Goal: Task Accomplishment & Management: Use online tool/utility

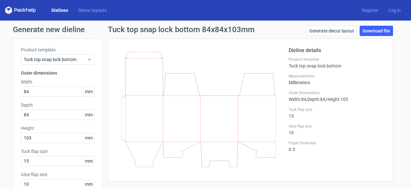
scroll to position [12, 0]
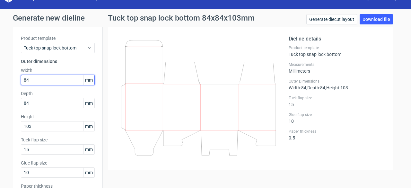
drag, startPoint x: 34, startPoint y: 81, endPoint x: 2, endPoint y: 74, distance: 33.4
click at [2, 74] on div "Generate new dieline Product template Tuck top snap lock bottom Outer dimension…" at bounding box center [205, 124] width 411 height 231
type input "45"
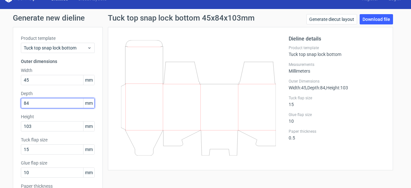
drag, startPoint x: 33, startPoint y: 104, endPoint x: 0, endPoint y: 102, distance: 32.8
click at [0, 102] on div "Generate new dieline Product template Tuck top snap lock bottom Outer dimension…" at bounding box center [205, 124] width 411 height 231
type input "45"
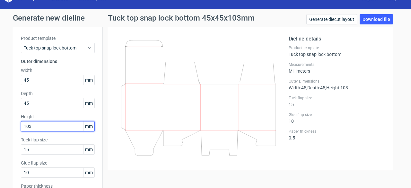
drag, startPoint x: 39, startPoint y: 127, endPoint x: 0, endPoint y: 124, distance: 39.2
click at [0, 124] on div "Generate new dieline Product template Tuck top snap lock bottom Outer dimension…" at bounding box center [205, 124] width 411 height 231
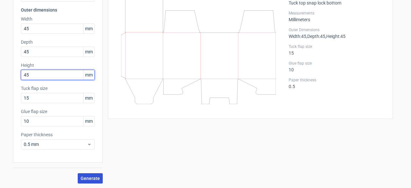
type input "45"
click at [98, 177] on button "Generate" at bounding box center [90, 178] width 25 height 10
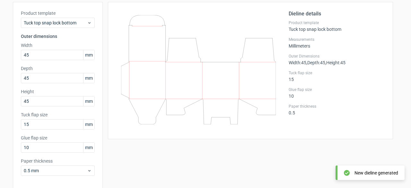
scroll to position [36, 0]
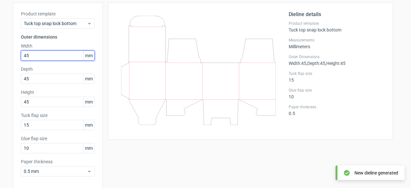
drag, startPoint x: 37, startPoint y: 53, endPoint x: 0, endPoint y: 52, distance: 37.2
click at [0, 52] on div "Generate new dieline Product template Tuck top snap lock bottom Outer dimension…" at bounding box center [205, 100] width 411 height 231
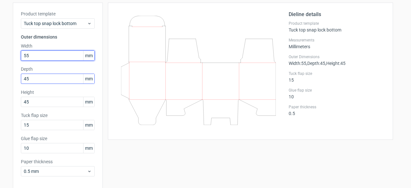
type input "55"
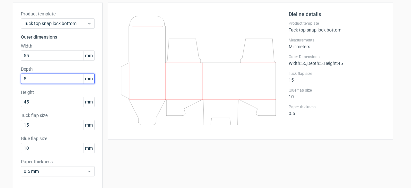
drag, startPoint x: 40, startPoint y: 77, endPoint x: 0, endPoint y: 74, distance: 39.9
click at [0, 74] on div "Generate new dieline Product template Tuck top snap lock bottom Outer dimension…" at bounding box center [205, 100] width 411 height 231
type input "55"
click at [0, 89] on div "Generate new dieline Product template Tuck top snap lock bottom Outer dimension…" at bounding box center [205, 100] width 411 height 231
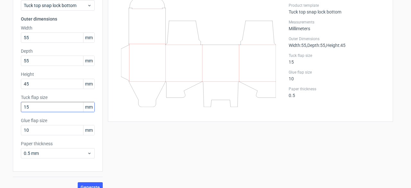
scroll to position [59, 0]
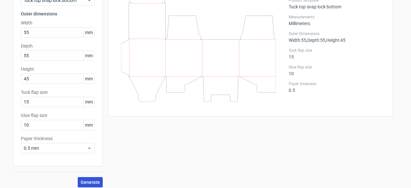
click at [88, 182] on span "Generate" at bounding box center [90, 182] width 19 height 4
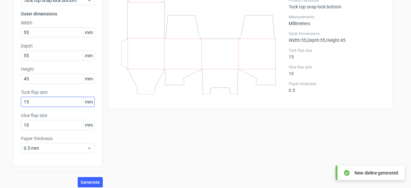
scroll to position [47, 0]
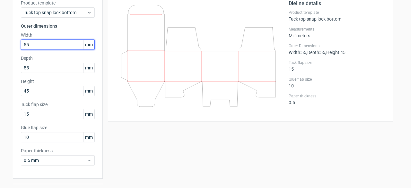
drag, startPoint x: 49, startPoint y: 45, endPoint x: 0, endPoint y: 45, distance: 48.8
click at [0, 45] on div "Generate new dieline Product template Tuck top snap lock bottom Outer dimension…" at bounding box center [205, 89] width 411 height 231
type input "35"
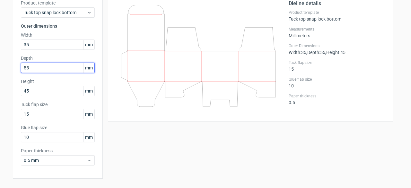
drag, startPoint x: 40, startPoint y: 66, endPoint x: 17, endPoint y: 64, distance: 23.9
click at [17, 64] on div "Product template Tuck top snap lock bottom Outer dimensions Width 35 mm Depth 5…" at bounding box center [58, 85] width 90 height 187
type input "35"
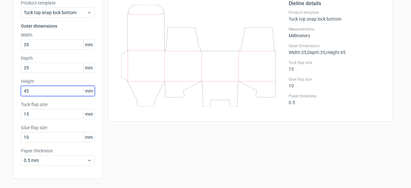
drag, startPoint x: 34, startPoint y: 91, endPoint x: 0, endPoint y: 89, distance: 34.4
click at [0, 89] on div "Generate new dieline Product template Tuck top snap lock bottom Outer dimension…" at bounding box center [205, 89] width 411 height 231
type input "95"
click at [6, 89] on div "Generate new dieline Product template Tuck top snap lock bottom Outer dimension…" at bounding box center [205, 89] width 411 height 231
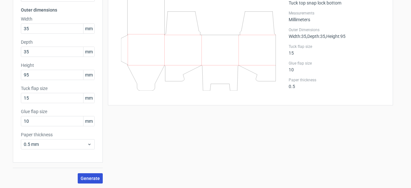
click at [89, 176] on span "Generate" at bounding box center [90, 178] width 19 height 4
click at [87, 176] on span "Generate" at bounding box center [90, 178] width 19 height 4
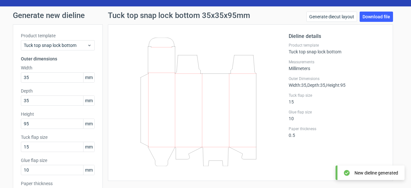
scroll to position [12, 0]
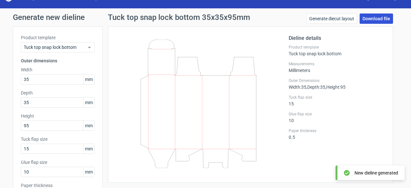
click at [376, 18] on link "Download file" at bounding box center [375, 18] width 33 height 10
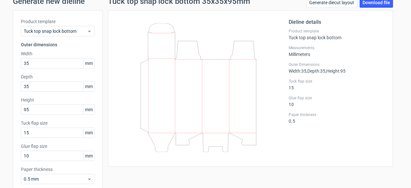
scroll to position [0, 0]
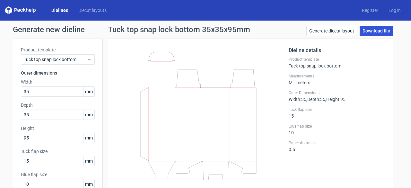
click at [373, 28] on link "Download file" at bounding box center [375, 31] width 33 height 10
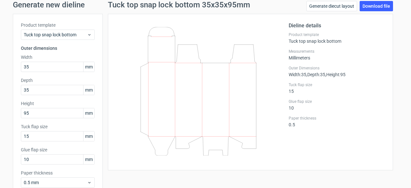
scroll to position [27, 0]
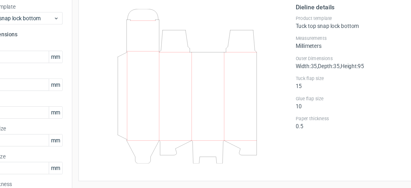
click at [367, 30] on label "Product template" at bounding box center [336, 32] width 96 height 5
